Goal: Task Accomplishment & Management: Complete application form

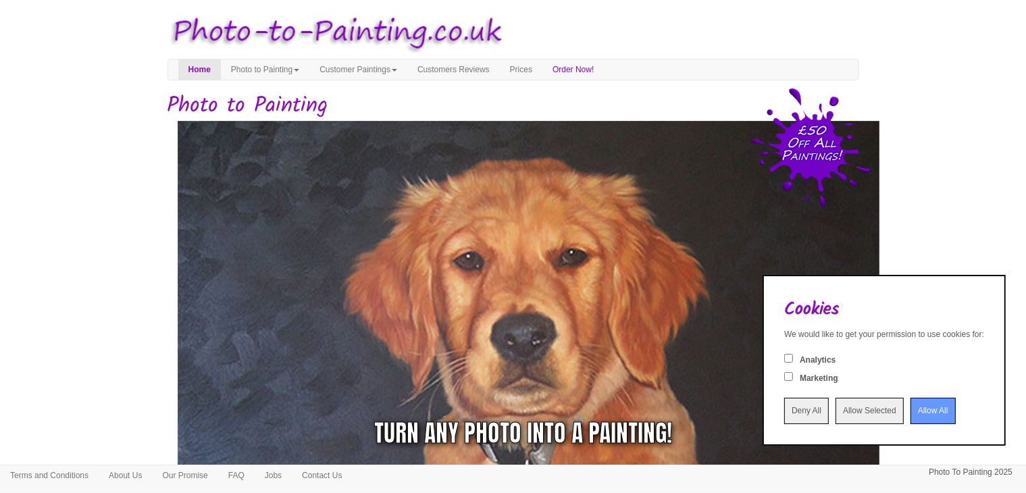
click at [784, 413] on input "Deny All" at bounding box center [806, 411] width 45 height 26
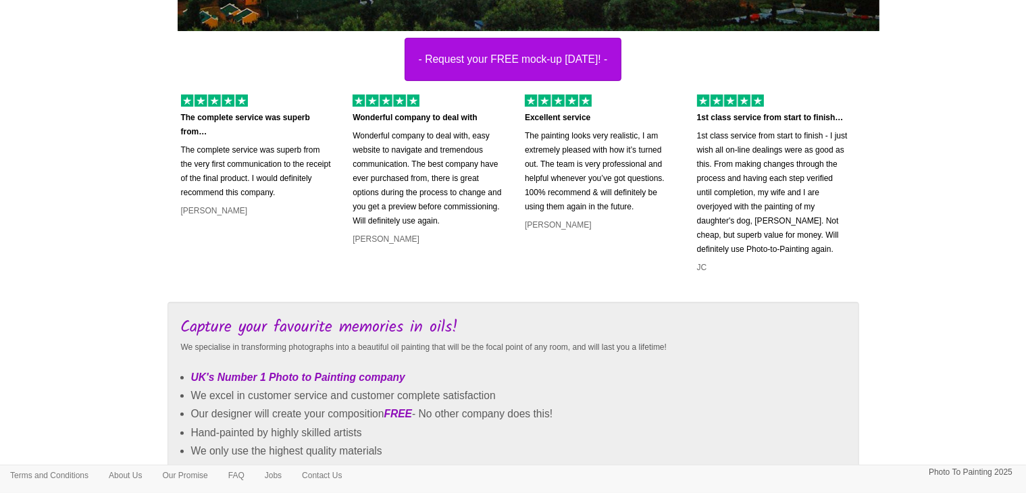
scroll to position [473, 0]
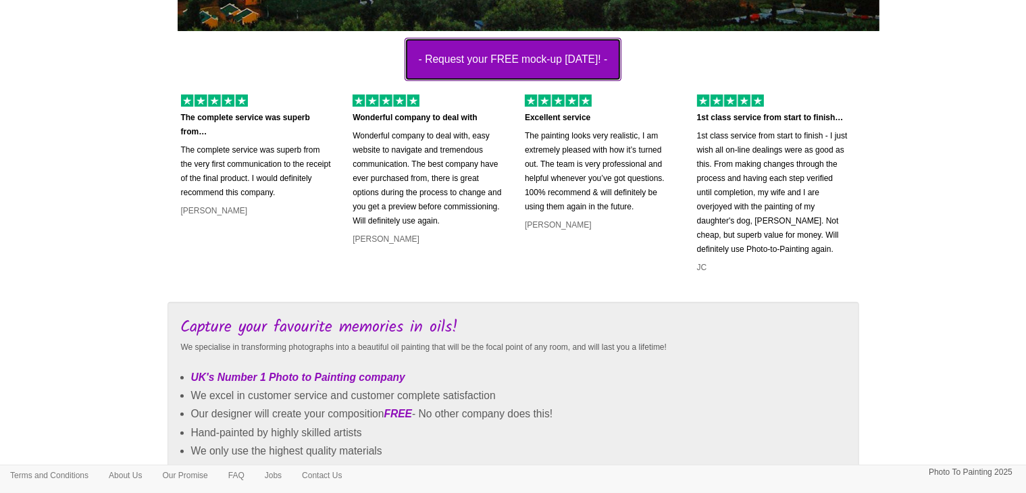
click at [478, 57] on button "- Request your FREE mock-up [DATE]! -" at bounding box center [512, 59] width 217 height 43
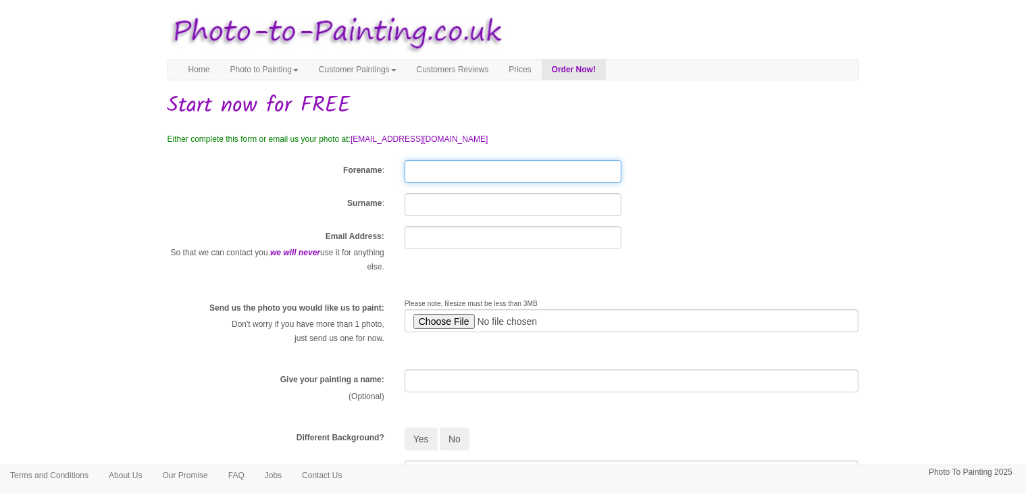
click at [445, 174] on input "Forename" at bounding box center [512, 171] width 217 height 23
type input "Rehman Latif"
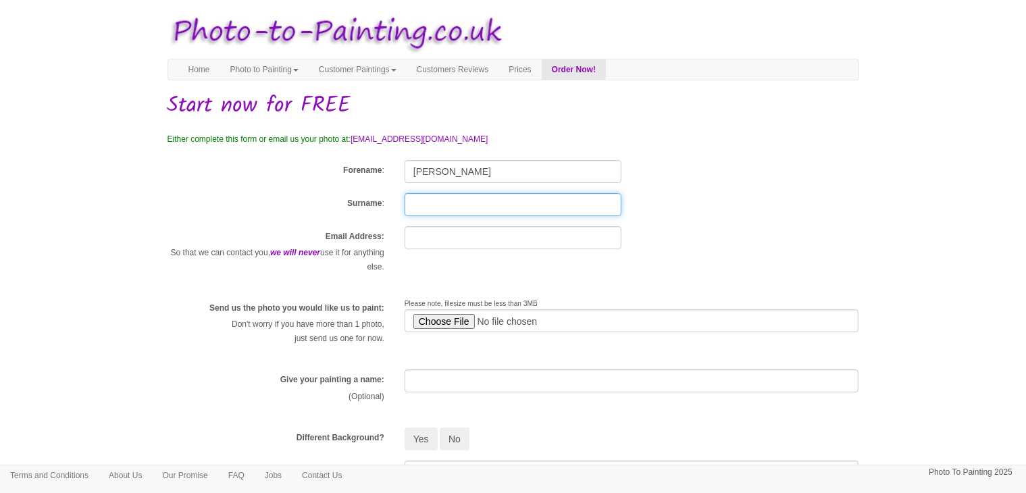
click at [508, 205] on input "Surname" at bounding box center [512, 204] width 217 height 23
type input "Abdul Latif"
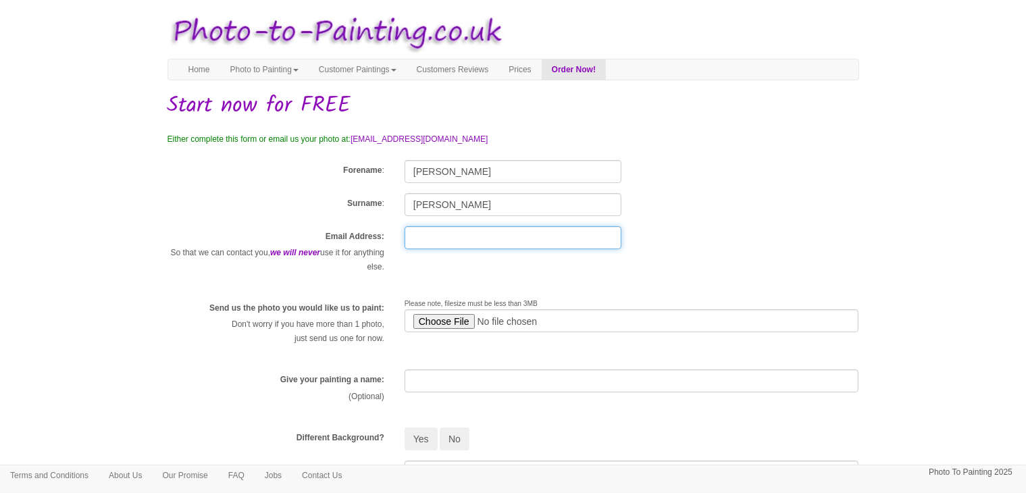
click at [510, 241] on input "text" at bounding box center [512, 237] width 217 height 23
type input "rehman1414@live.com"
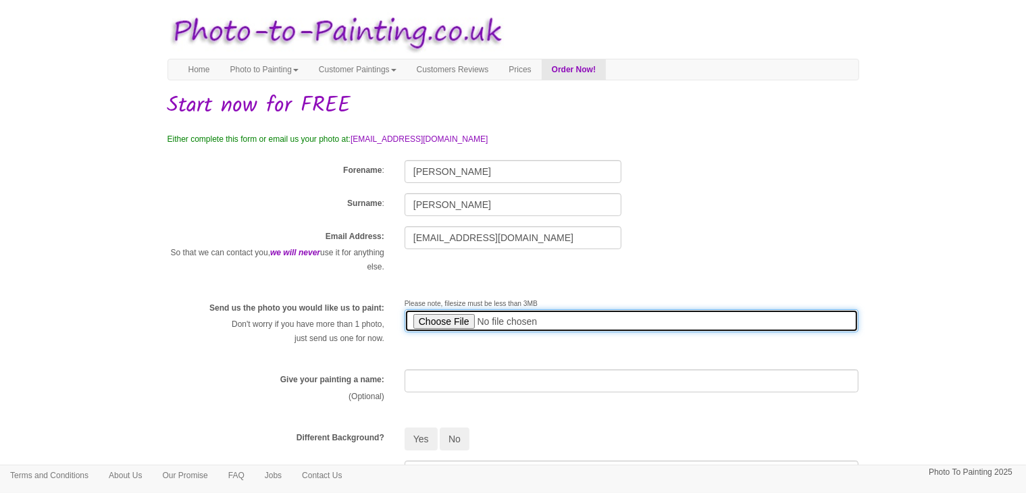
click at [452, 328] on input "file" at bounding box center [631, 320] width 454 height 23
type input "C:\fakepath\9431636b-5029-4b0a-9255-06e9d1c3b848.jfif"
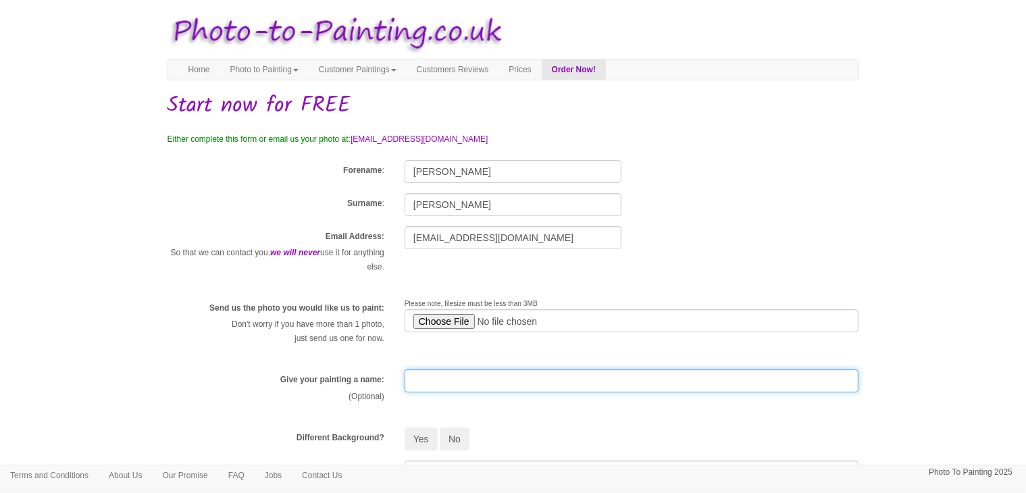
click at [451, 379] on input "text" at bounding box center [631, 380] width 454 height 23
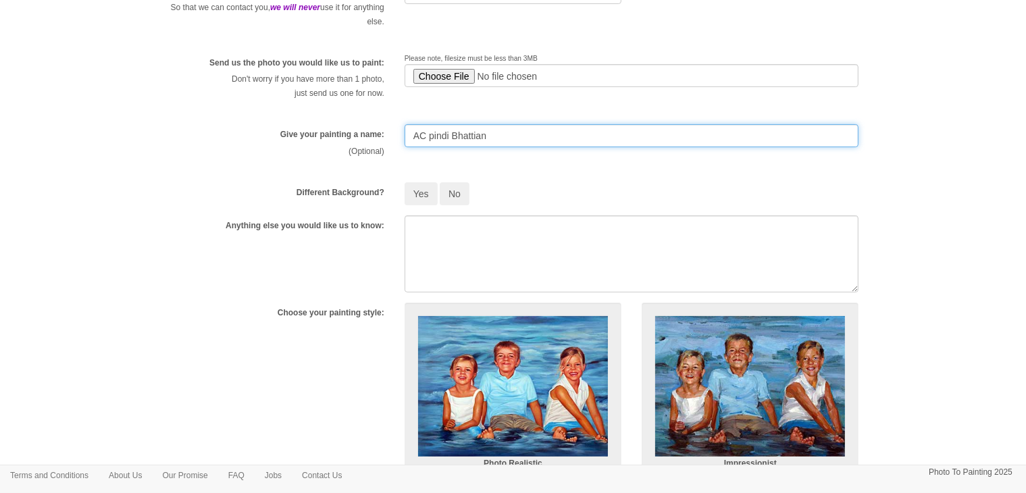
scroll to position [270, 0]
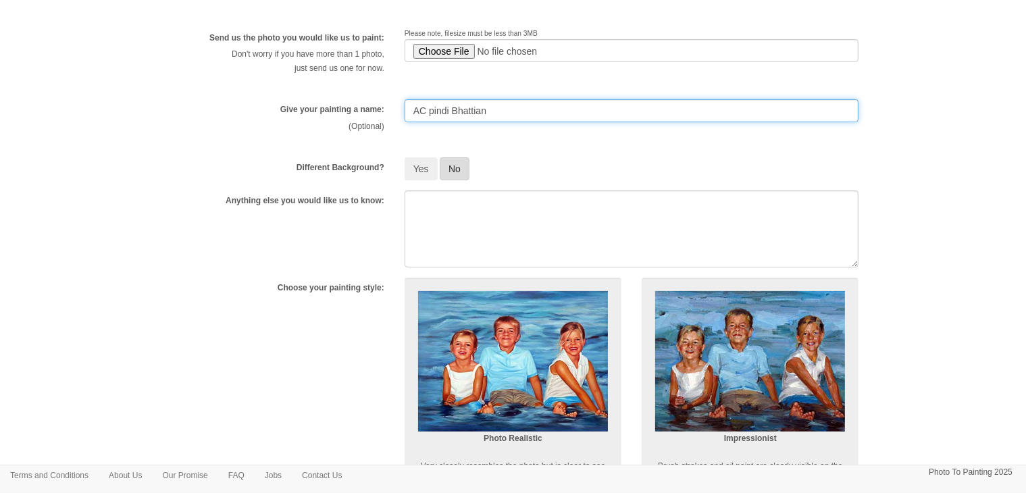
type input "AC pindi Bhattian"
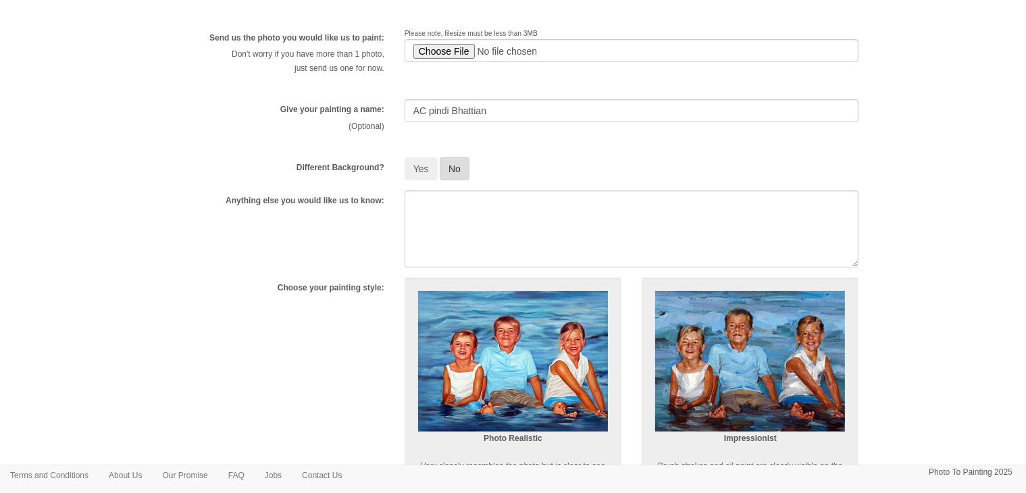
click at [451, 169] on button "No" at bounding box center [455, 168] width 30 height 23
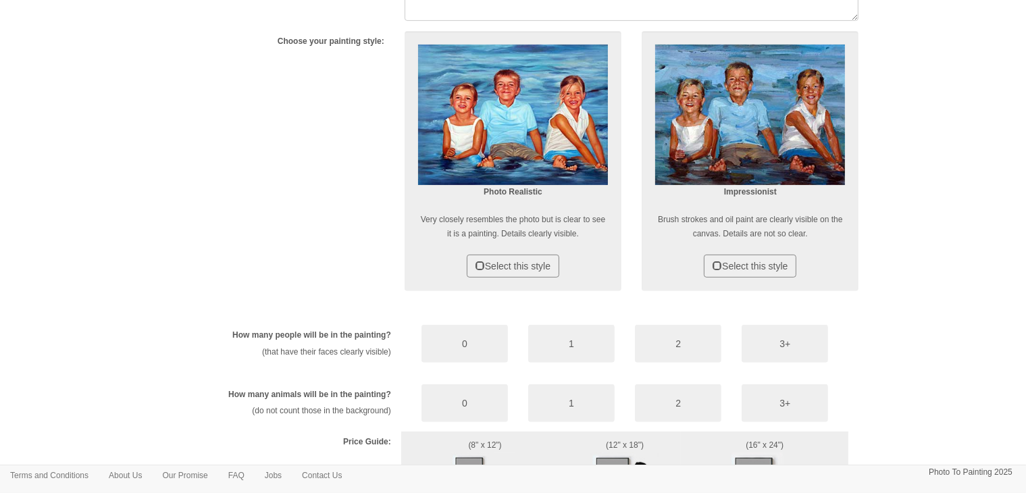
scroll to position [540, 0]
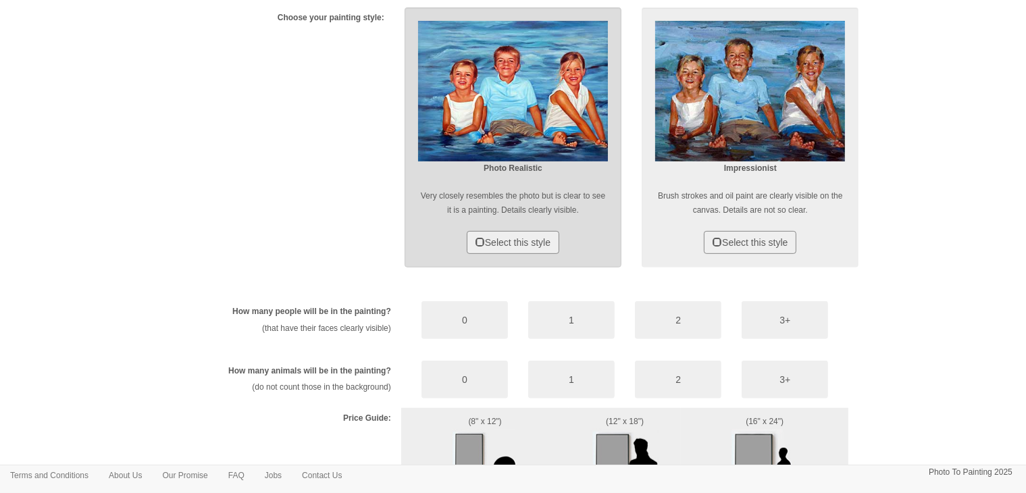
click at [510, 91] on img at bounding box center [513, 91] width 190 height 141
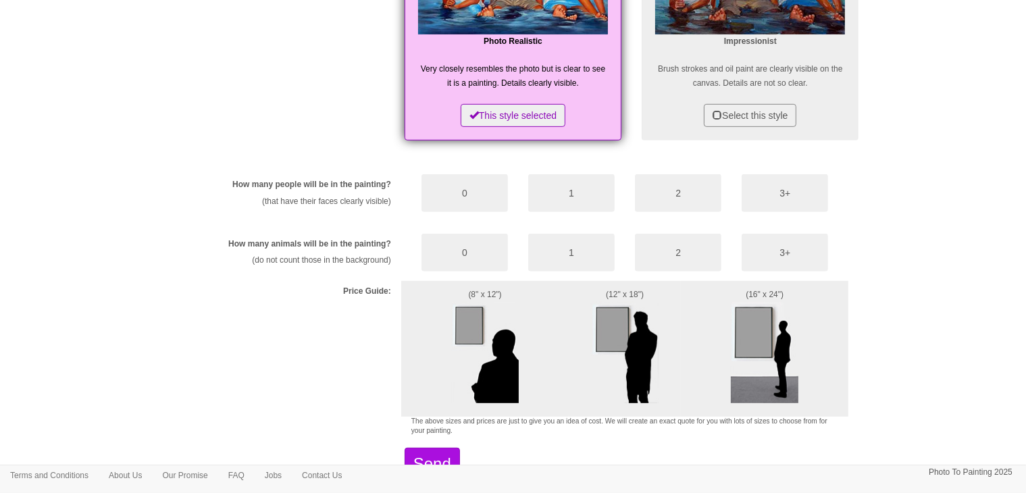
scroll to position [675, 0]
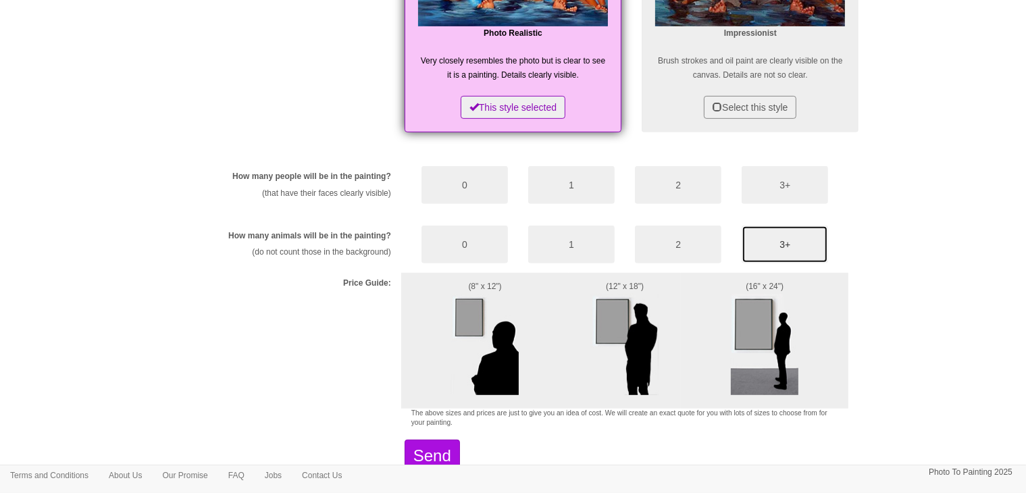
click at [791, 242] on button "3+" at bounding box center [784, 245] width 86 height 38
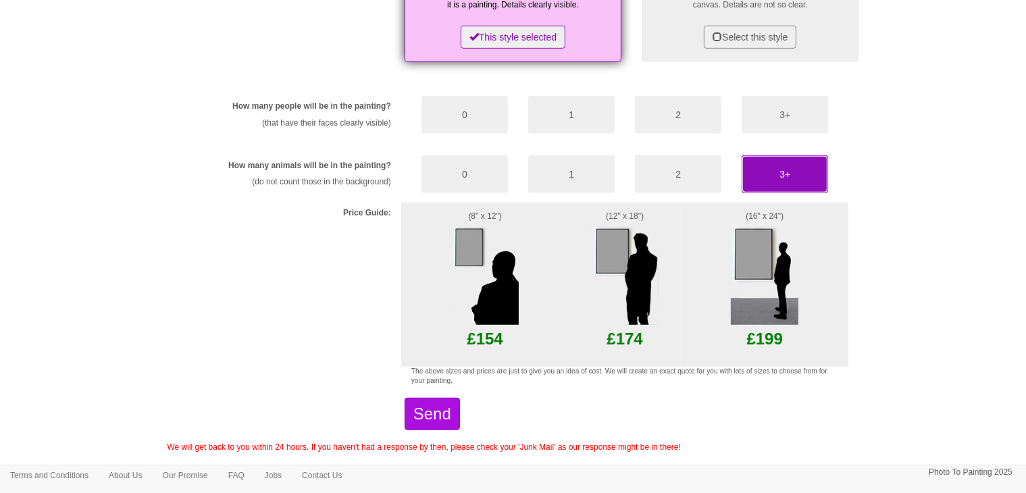
scroll to position [722, 0]
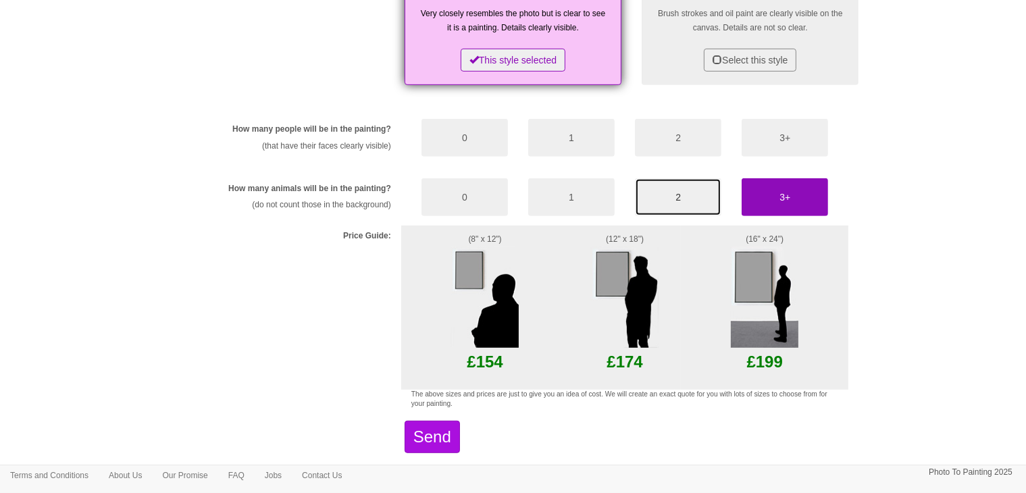
click at [693, 192] on button "2" at bounding box center [678, 197] width 86 height 38
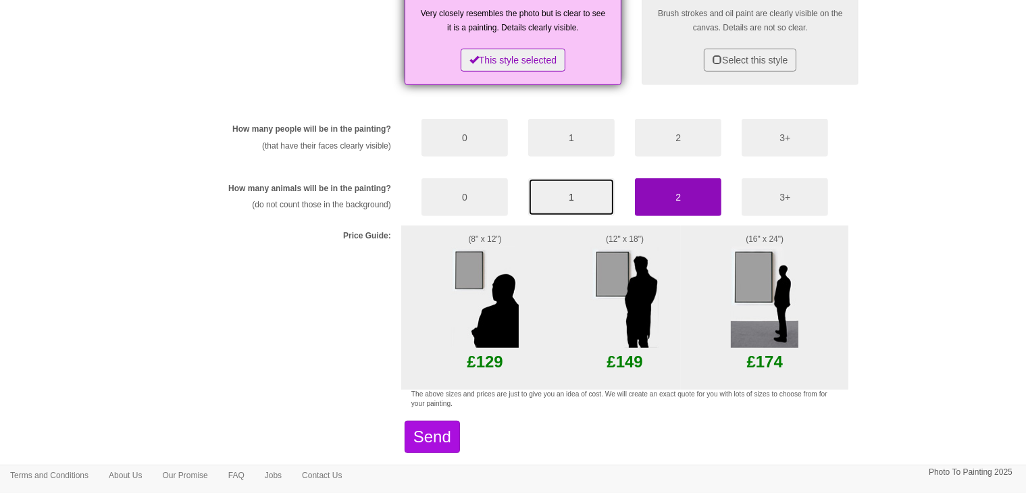
click at [572, 192] on button "1" at bounding box center [571, 197] width 86 height 38
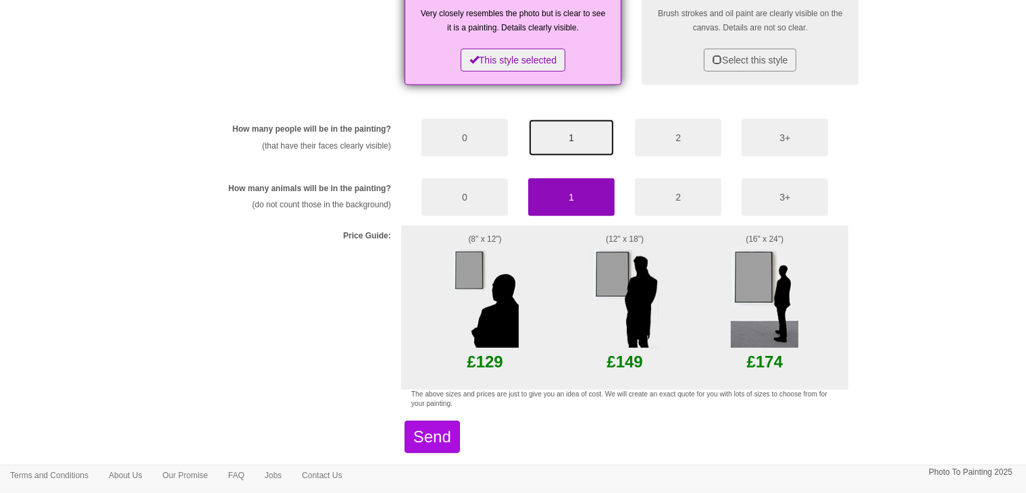
click at [576, 132] on button "1" at bounding box center [571, 138] width 86 height 38
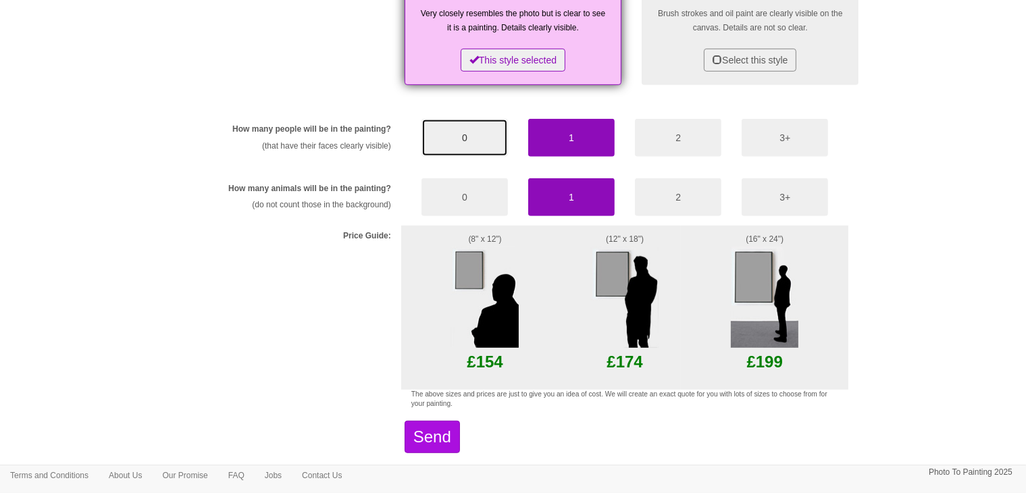
click at [444, 139] on button "0" at bounding box center [464, 138] width 86 height 38
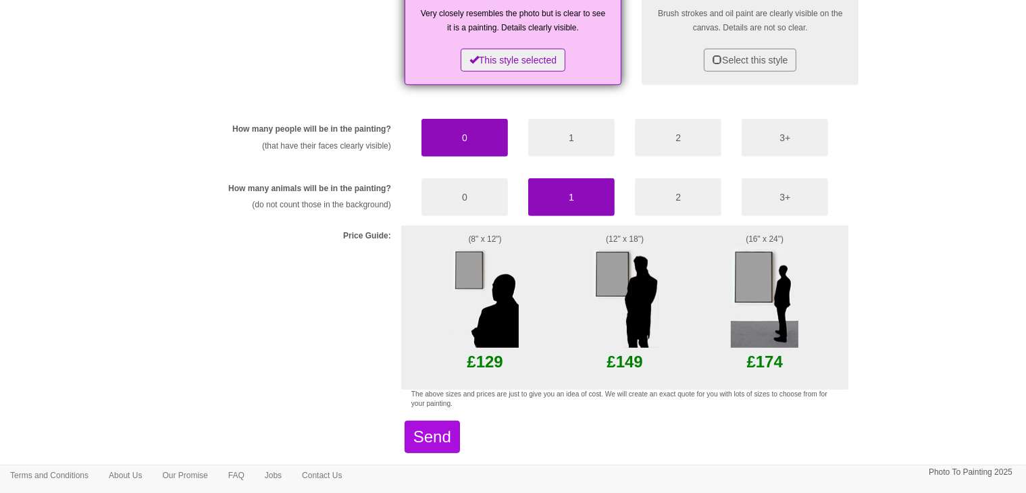
click at [454, 176] on div "How many people will be in the painting? (that have their faces clearly visible…" at bounding box center [512, 254] width 691 height 290
click at [799, 189] on button "3+" at bounding box center [784, 197] width 86 height 38
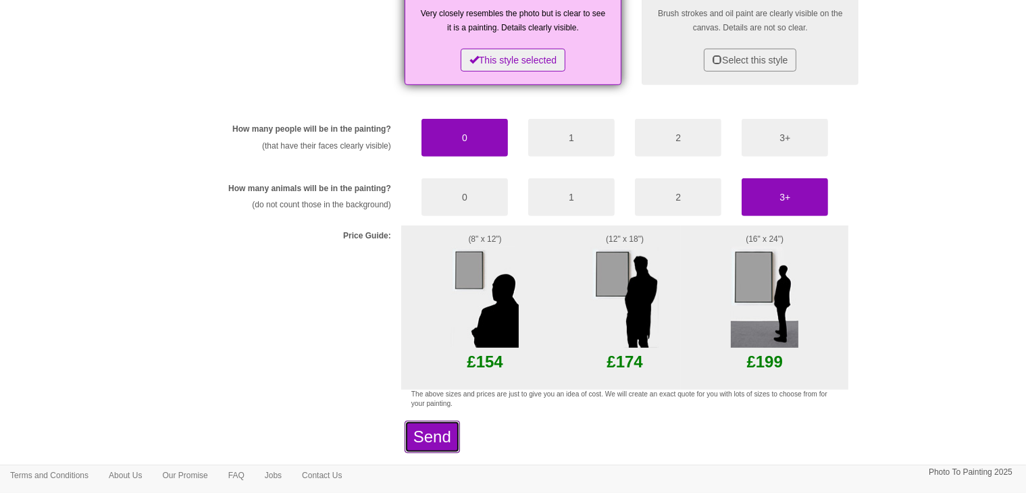
click at [457, 437] on button "Send" at bounding box center [431, 437] width 55 height 32
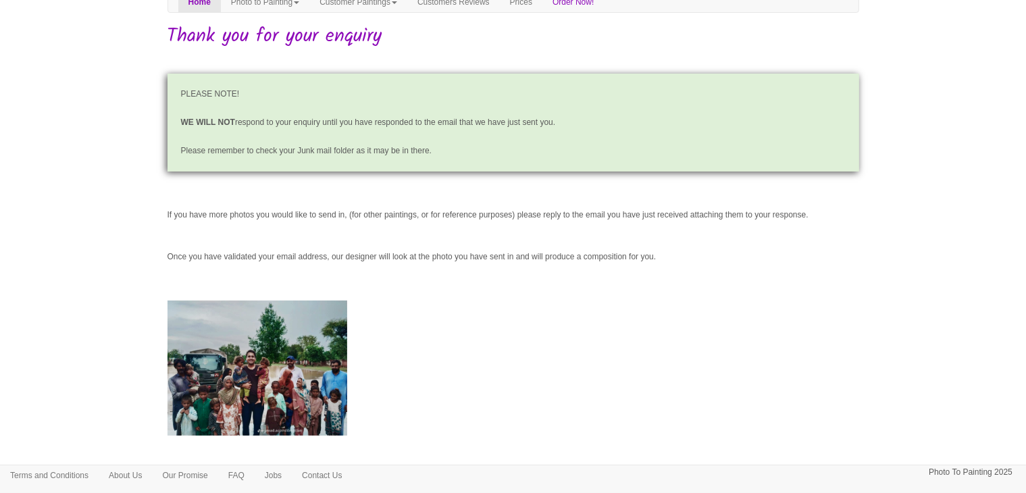
scroll to position [122, 0]
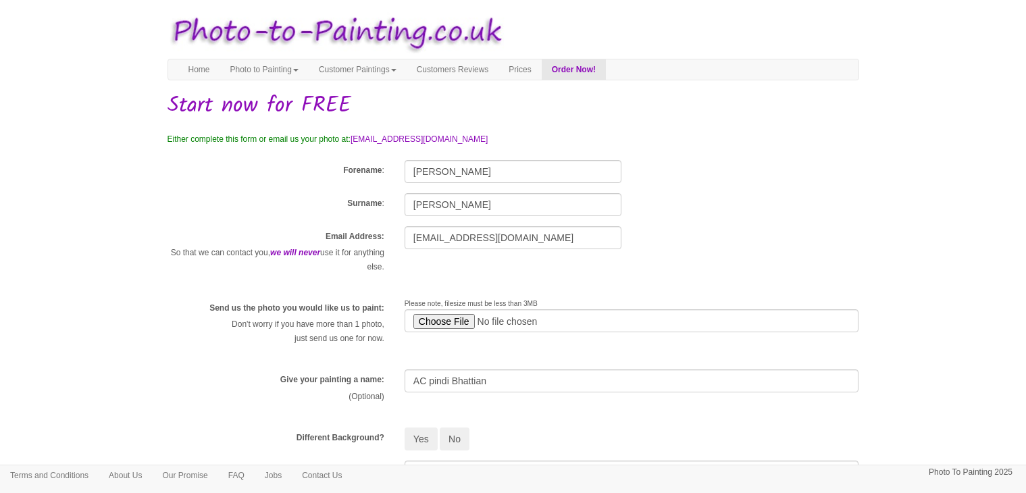
scroll to position [729, 0]
